Goal: Task Accomplishment & Management: Use online tool/utility

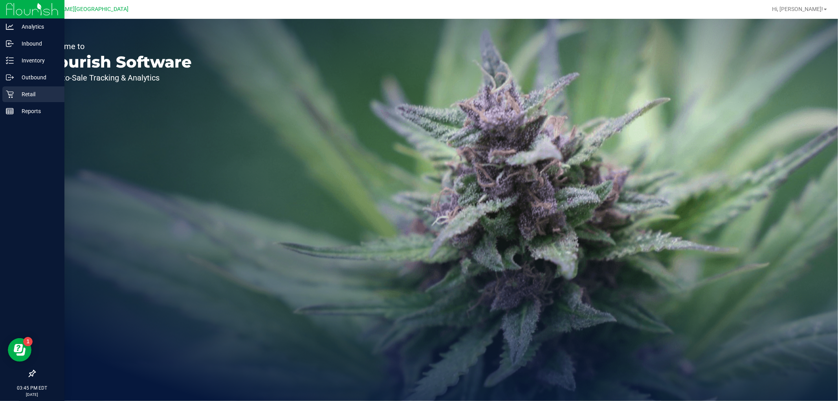
click at [32, 95] on p "Retail" at bounding box center [37, 94] width 47 height 9
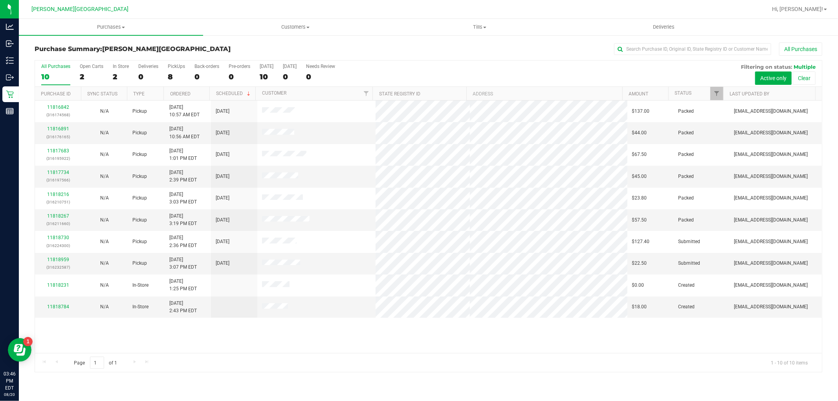
click at [101, 35] on link "Purchases Summary of purchases Fulfillment All purchases" at bounding box center [111, 27] width 184 height 17
click at [51, 52] on li "Fulfillment" at bounding box center [111, 56] width 184 height 9
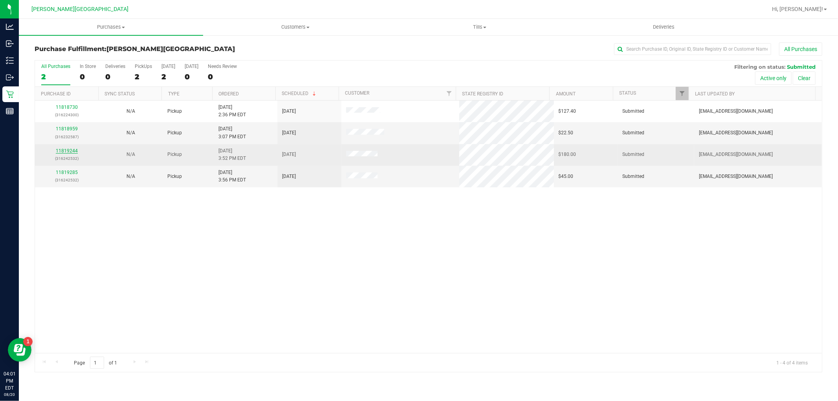
click at [64, 151] on link "11819244" at bounding box center [67, 151] width 22 height 6
click at [75, 150] on link "11819244" at bounding box center [67, 151] width 22 height 6
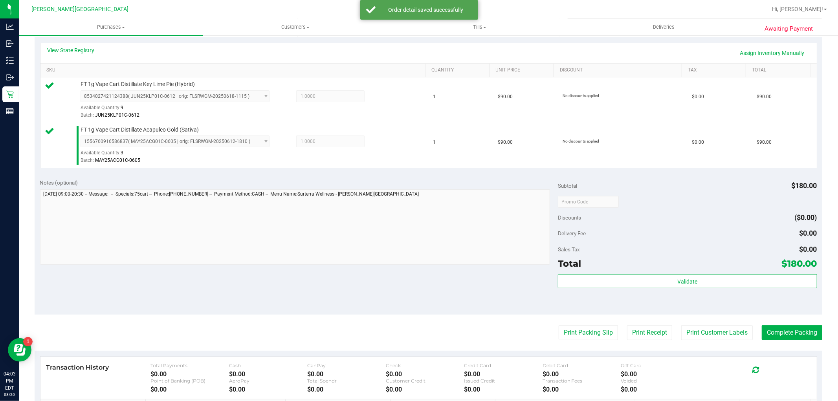
scroll to position [288, 0]
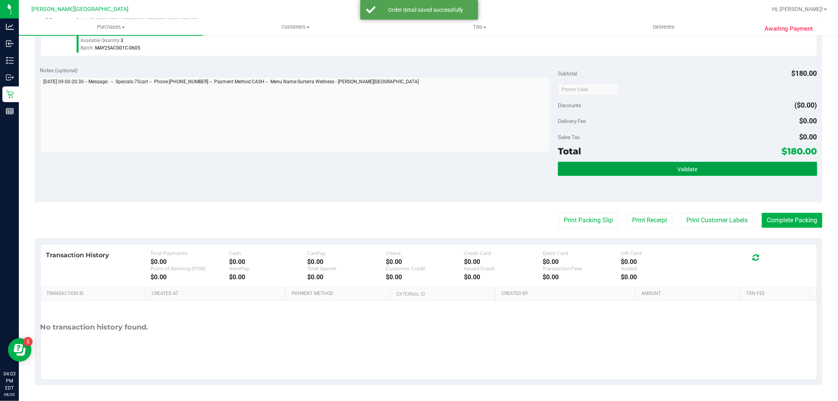
click at [655, 163] on button "Validate" at bounding box center [687, 169] width 259 height 14
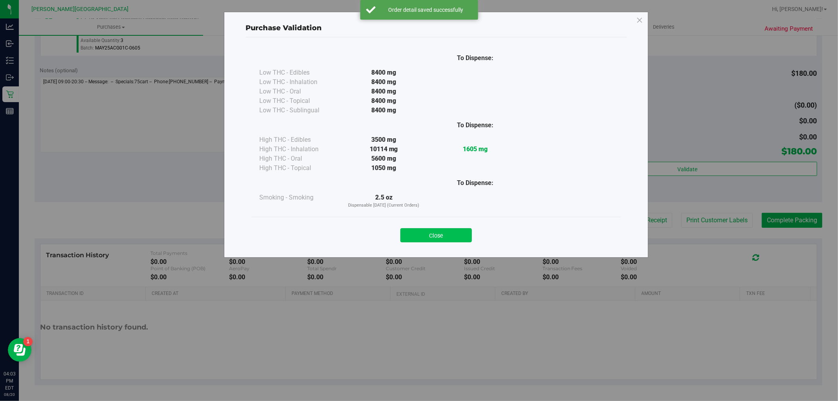
click at [458, 235] on button "Close" at bounding box center [436, 235] width 72 height 14
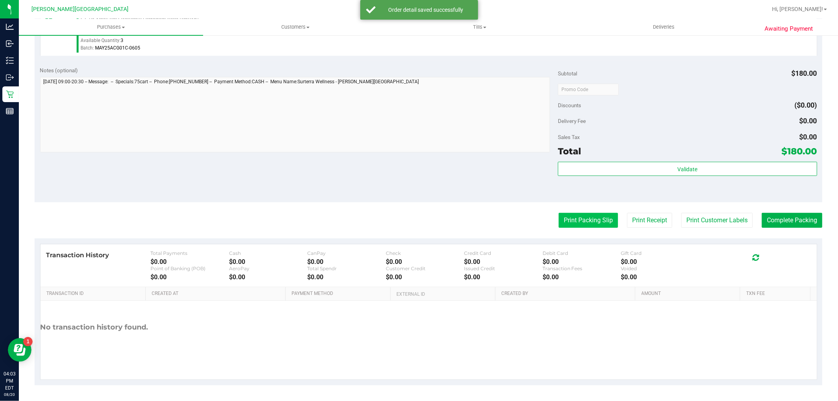
click at [599, 216] on button "Print Packing Slip" at bounding box center [588, 220] width 59 height 15
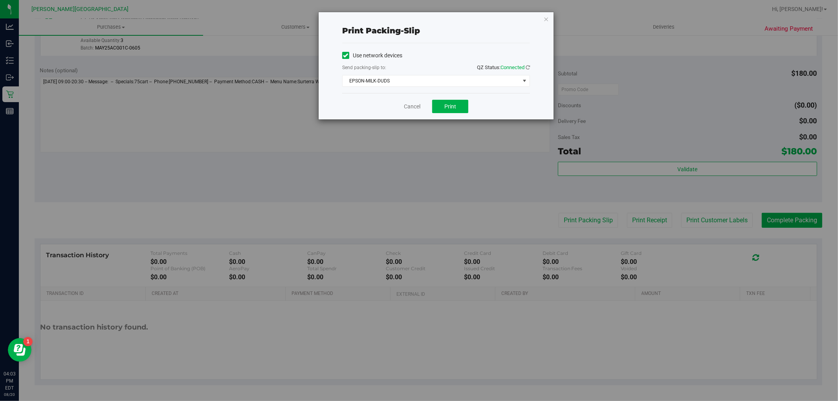
click at [463, 75] on div "Use network devices Send packing-slip to: QZ Status: Connected EPSON-MILK-DUDS …" at bounding box center [436, 68] width 188 height 37
click at [465, 84] on span "EPSON-MILK-DUDS" at bounding box center [431, 80] width 177 height 11
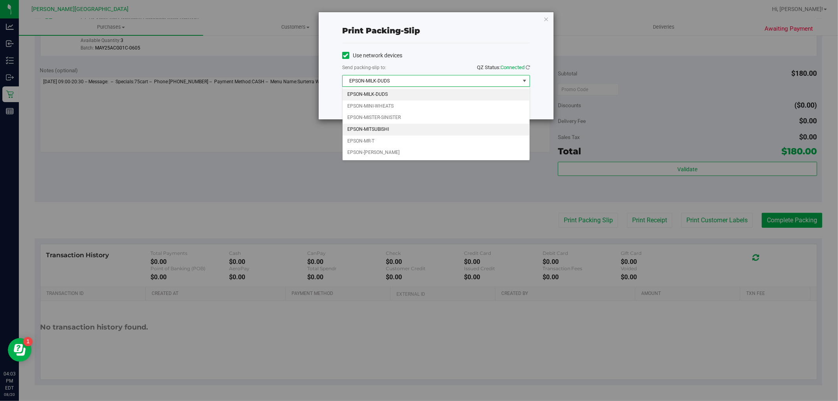
click at [409, 132] on li "EPSON-MITSUBISHI" at bounding box center [436, 130] width 187 height 12
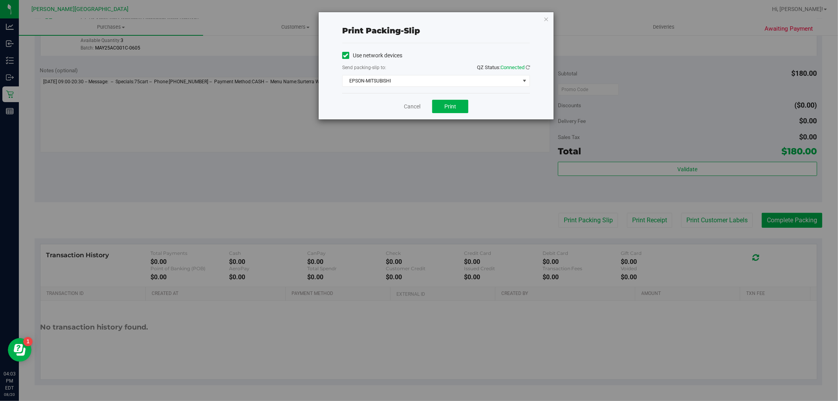
click at [448, 113] on div "Cancel Print" at bounding box center [436, 106] width 188 height 26
click at [449, 108] on span "Print" at bounding box center [450, 106] width 12 height 6
click at [549, 17] on div "Print packing-slip Use network devices Send packing-slip to: QZ Status: Connect…" at bounding box center [436, 65] width 235 height 107
click at [546, 17] on icon "button" at bounding box center [546, 18] width 6 height 9
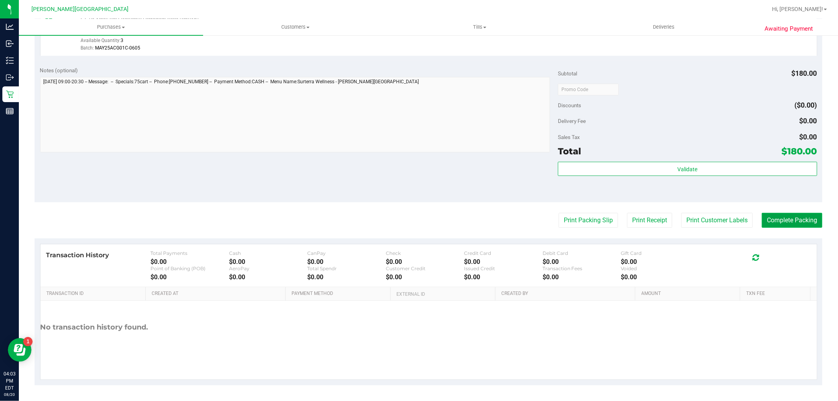
click at [800, 218] on button "Complete Packing" at bounding box center [792, 220] width 61 height 15
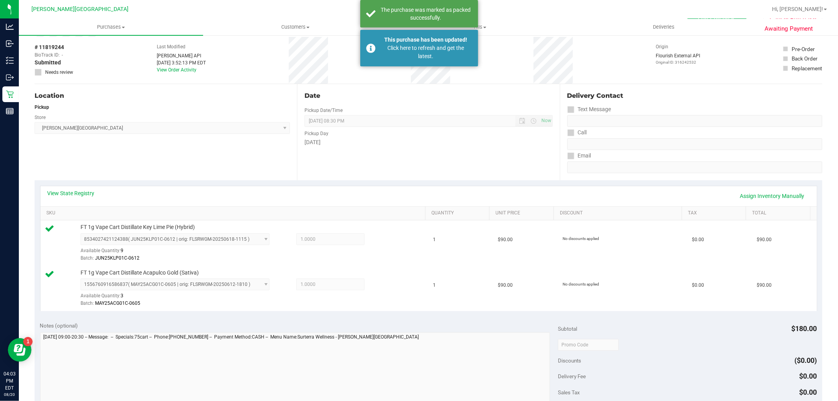
scroll to position [0, 0]
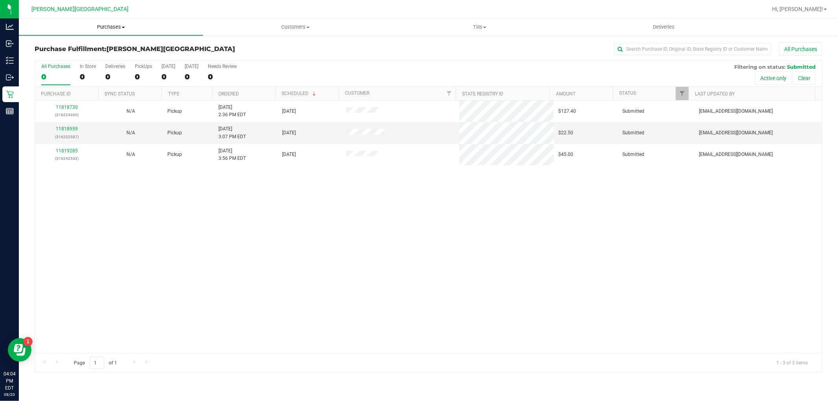
click at [116, 32] on uib-tab-heading "Purchases Summary of purchases Fulfillment All purchases" at bounding box center [111, 27] width 184 height 17
click at [68, 60] on li "Fulfillment" at bounding box center [111, 56] width 184 height 9
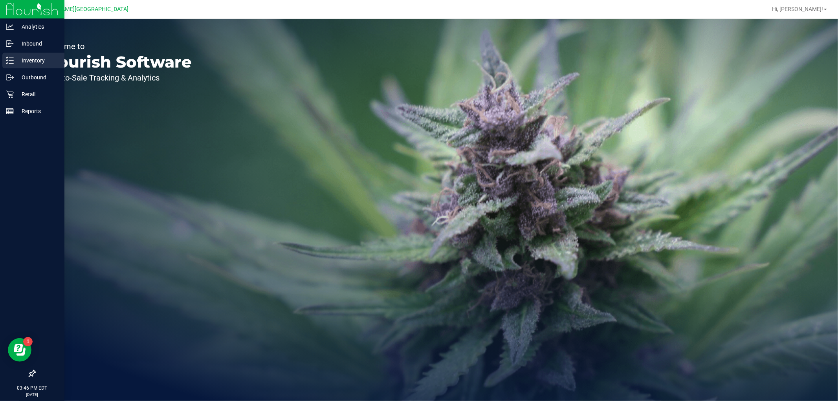
click at [25, 64] on p "Inventory" at bounding box center [37, 60] width 47 height 9
